Goal: Task Accomplishment & Management: Manage account settings

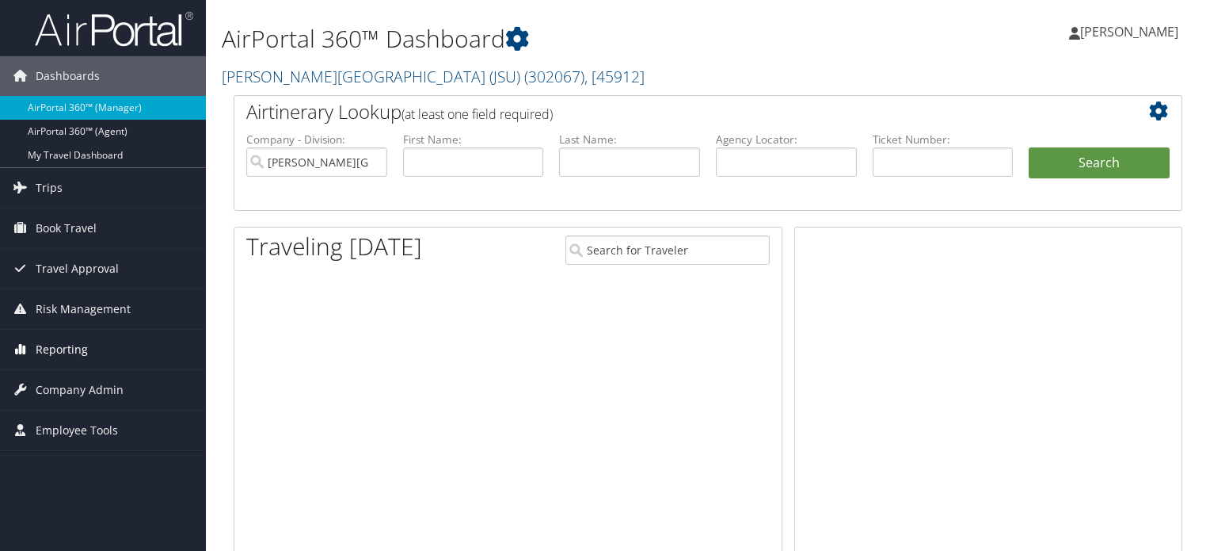
click at [86, 395] on span "Company Admin" at bounding box center [80, 390] width 88 height 40
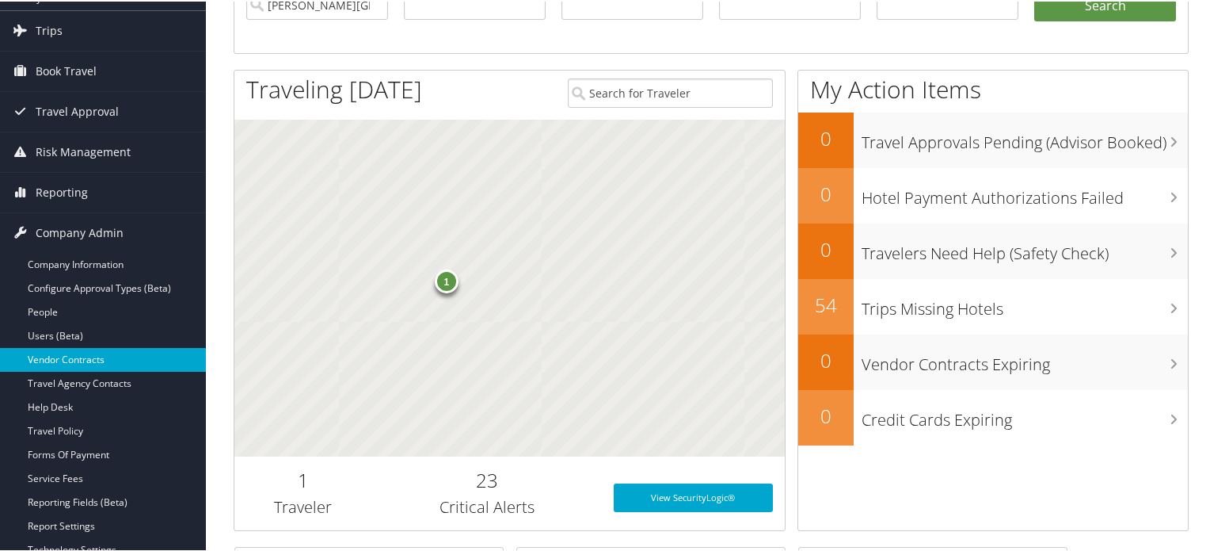
scroll to position [238, 0]
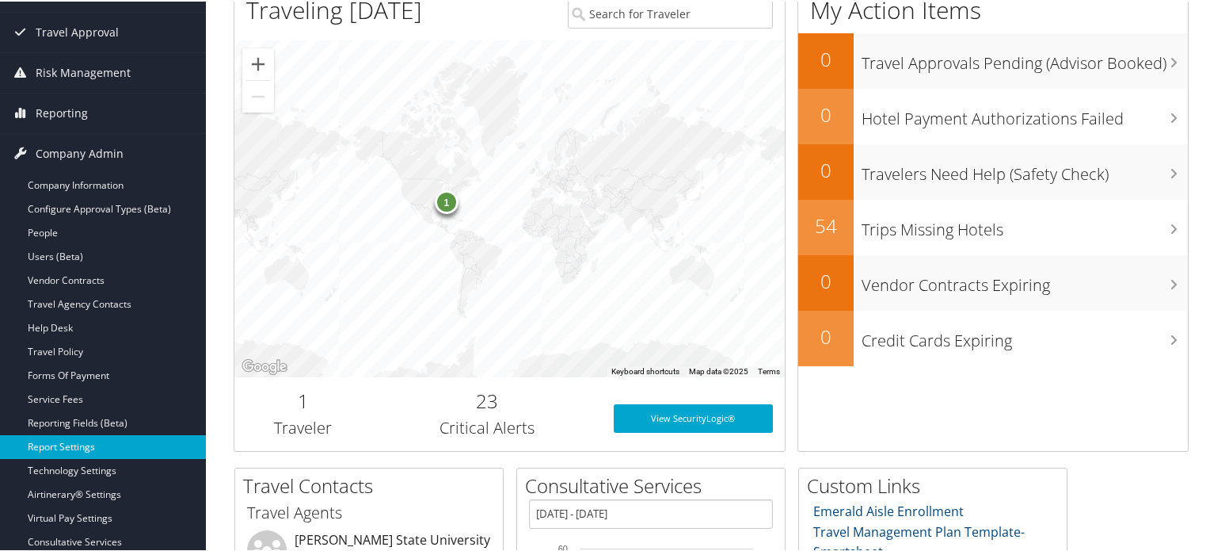
click at [73, 443] on link "Report Settings" at bounding box center [103, 445] width 206 height 24
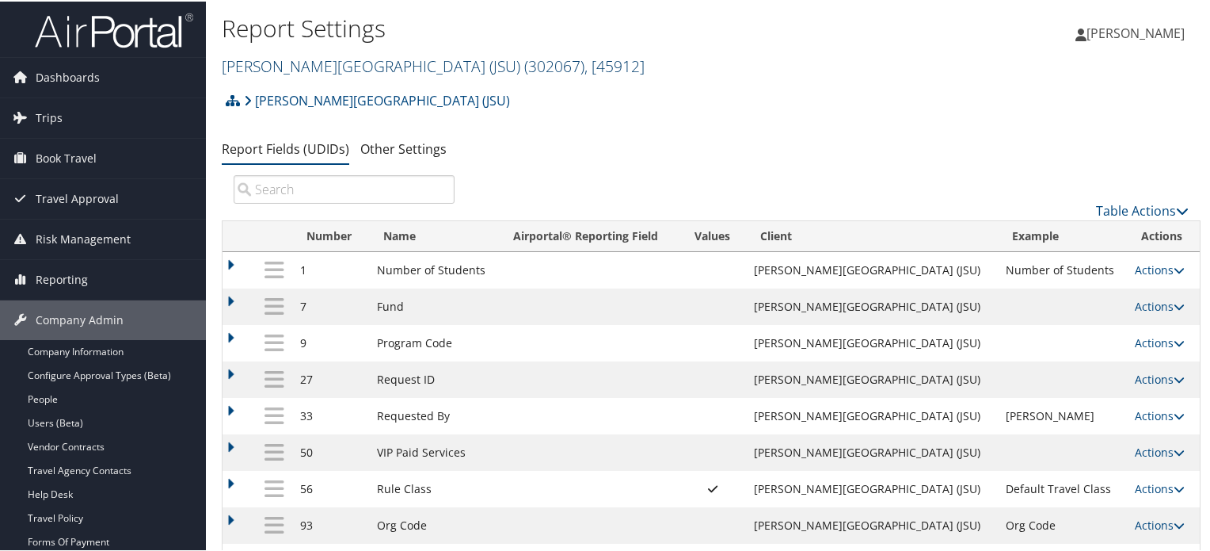
click at [524, 60] on span "( 302067 )" at bounding box center [554, 64] width 60 height 21
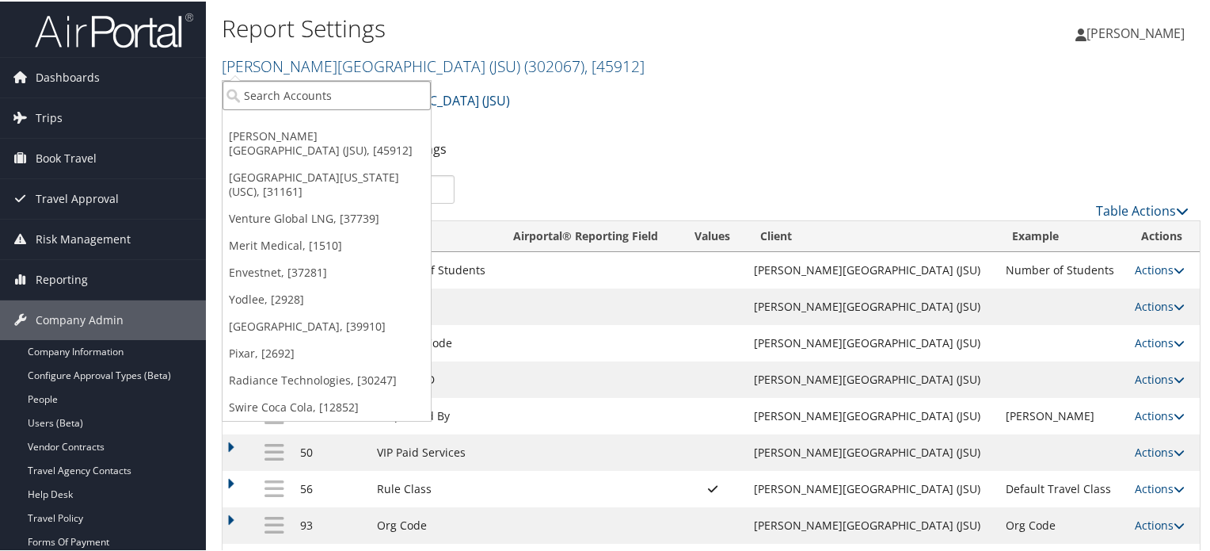
click at [356, 86] on input "search" at bounding box center [327, 93] width 208 height 29
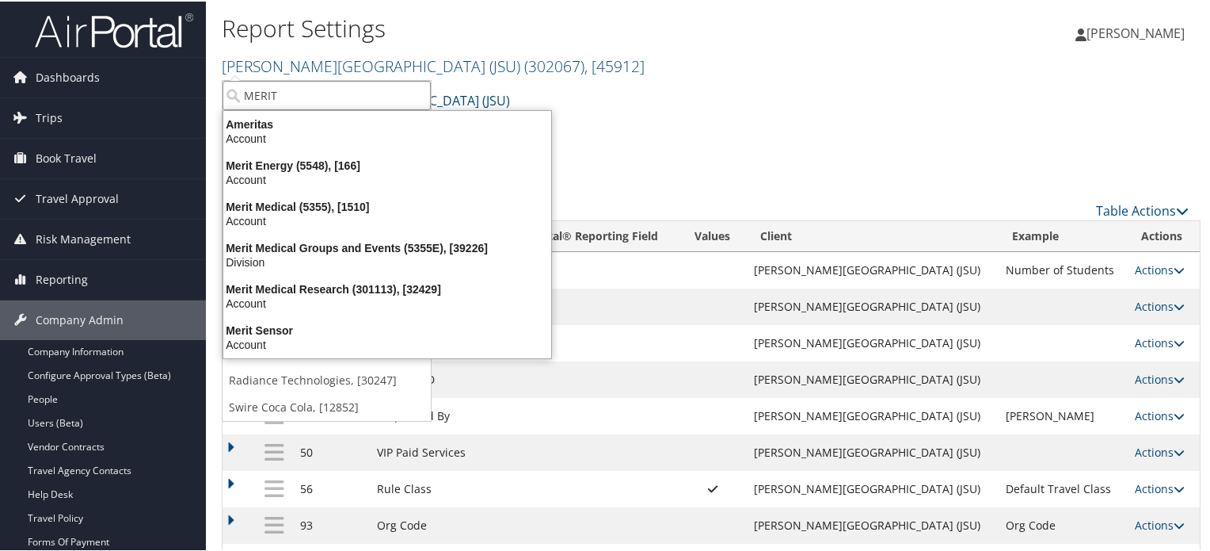
type input "MERIT"
click at [648, 86] on div "Jackson State University (JSU) Account Structure Jackson State University (JSU)…" at bounding box center [711, 104] width 979 height 43
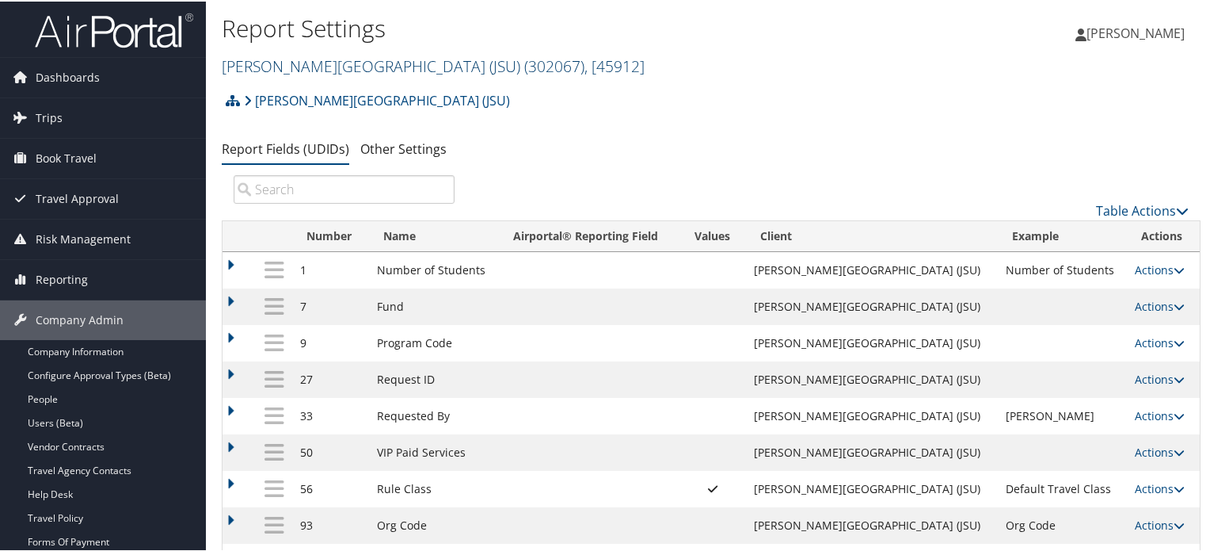
click at [524, 63] on span "( 302067 )" at bounding box center [554, 64] width 60 height 21
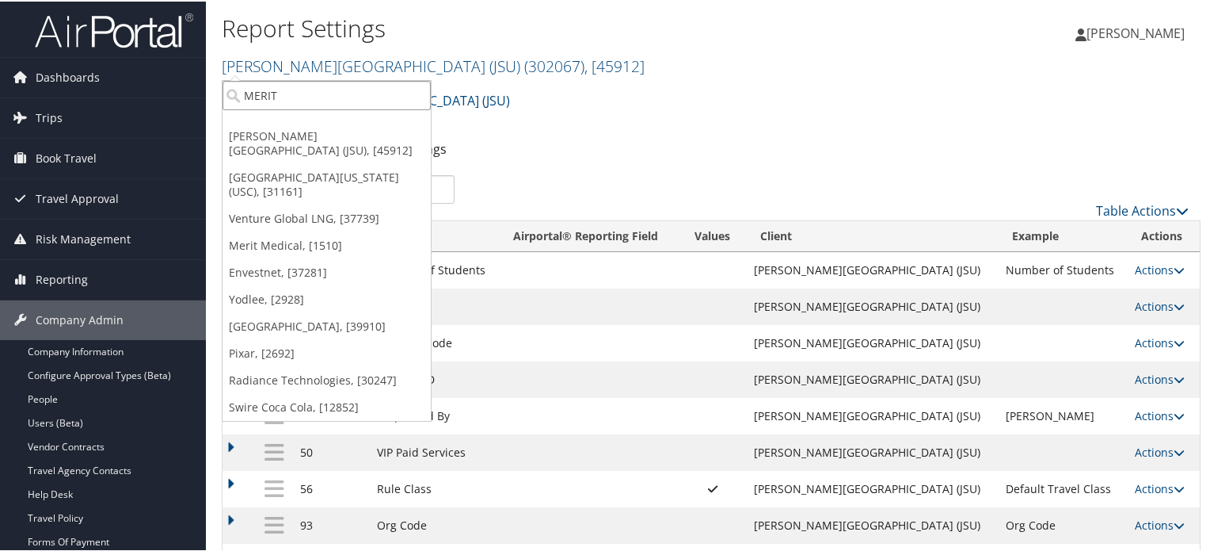
click at [361, 94] on input "MERIT" at bounding box center [327, 93] width 208 height 29
type input "MERIT"
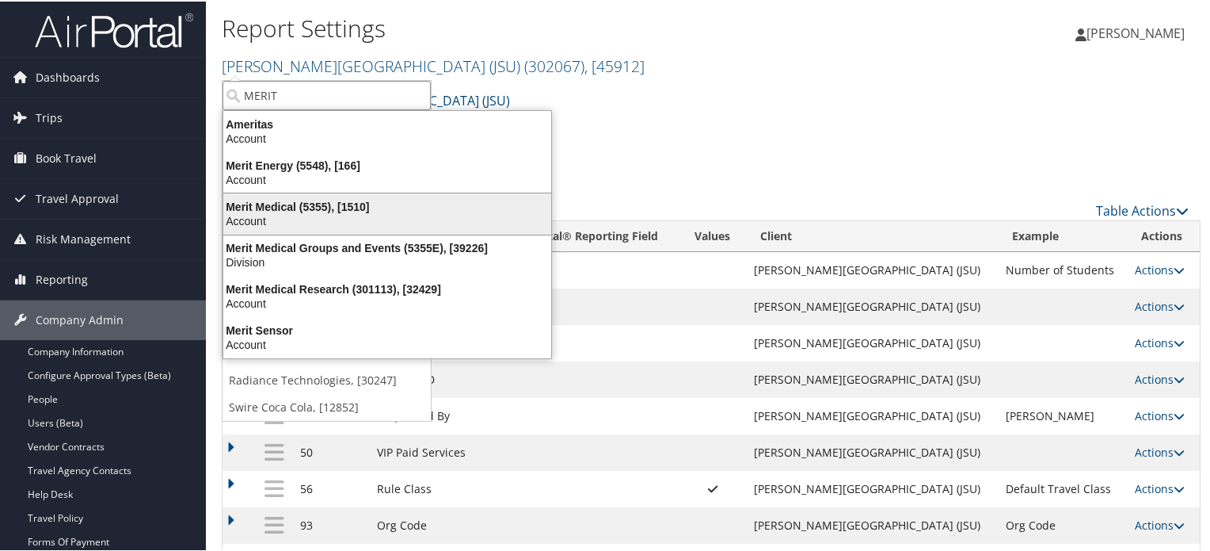
click at [337, 212] on div "Account" at bounding box center [387, 219] width 347 height 14
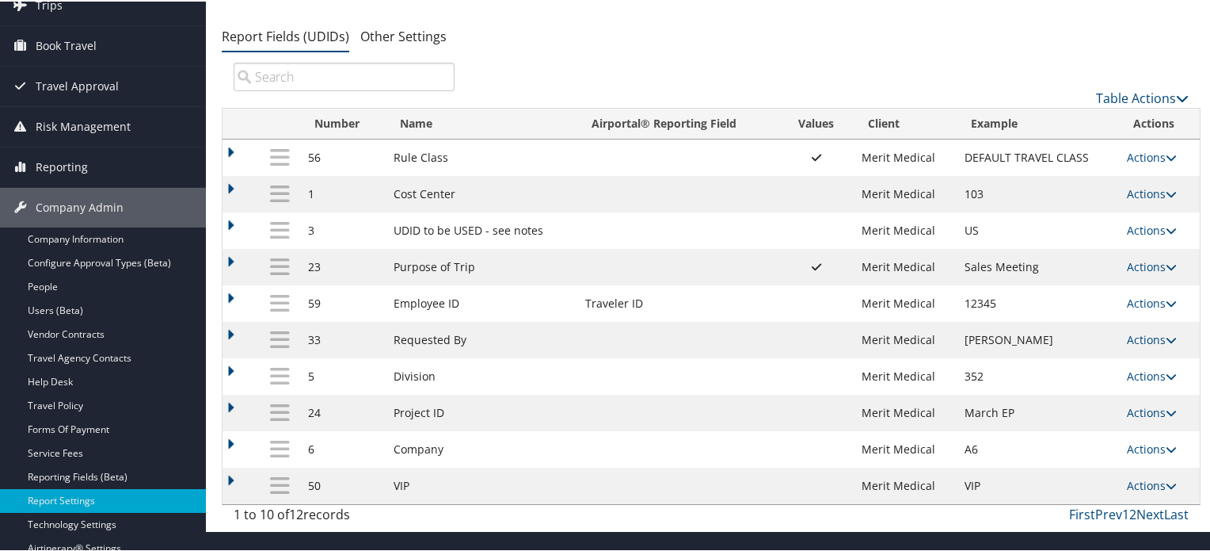
scroll to position [116, 0]
